Goal: Navigation & Orientation: Find specific page/section

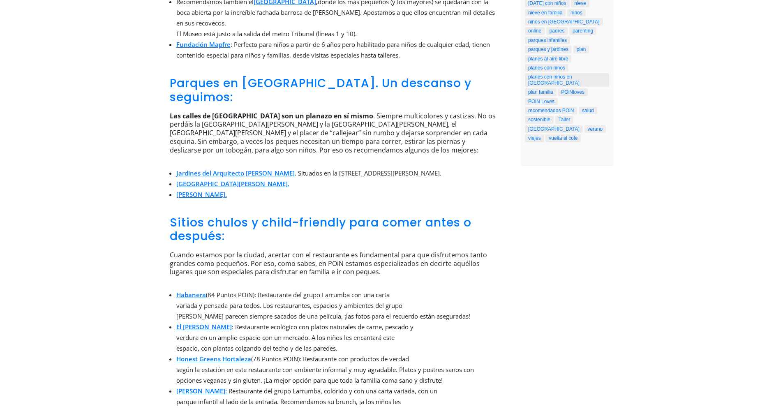
scroll to position [323, 0]
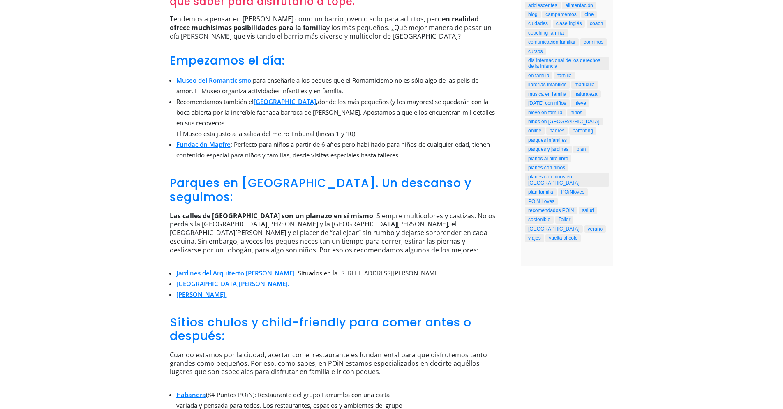
click at [226, 269] on link "Jardines del Arquitecto Ribera" at bounding box center [235, 273] width 118 height 8
click at [206, 280] on link "Calle de San Lucas." at bounding box center [232, 284] width 113 height 8
click at [206, 290] on link "Duque de Osuna." at bounding box center [201, 294] width 51 height 8
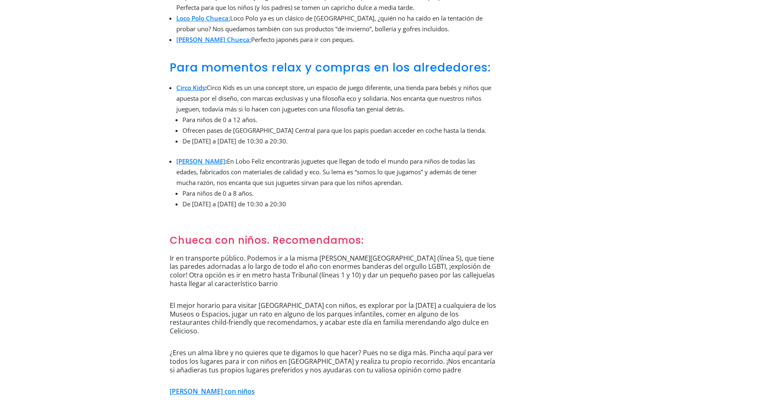
scroll to position [849, 0]
